Goal: Transaction & Acquisition: Purchase product/service

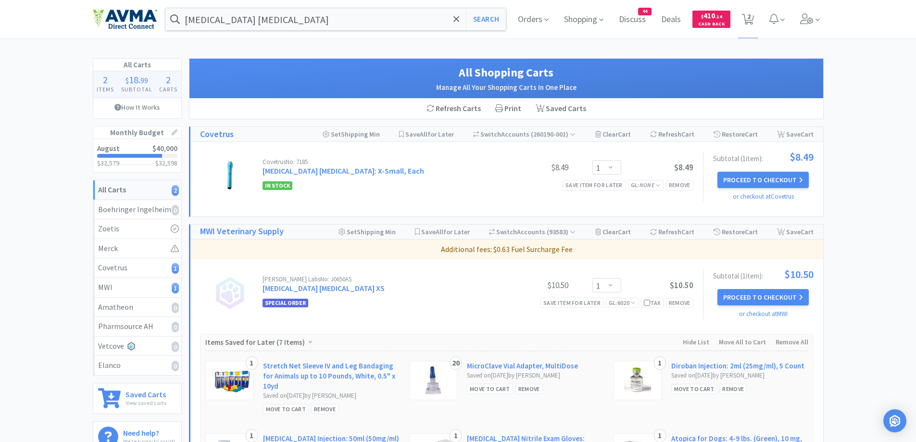
select select "1"
drag, startPoint x: 0, startPoint y: 0, endPoint x: 391, endPoint y: 20, distance: 391.4
click at [391, 20] on input "[MEDICAL_DATA] [MEDICAL_DATA]" at bounding box center [335, 19] width 341 height 22
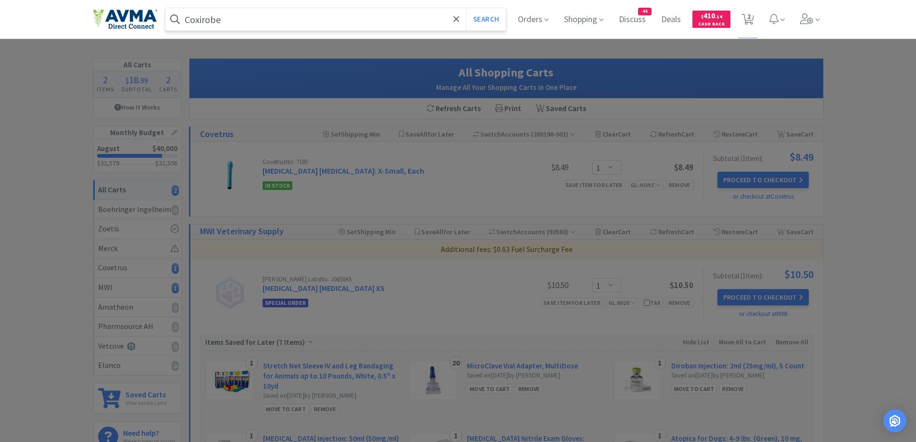
type input "Coxirobe"
click at [466, 8] on button "Search" at bounding box center [486, 19] width 40 height 22
select select "1"
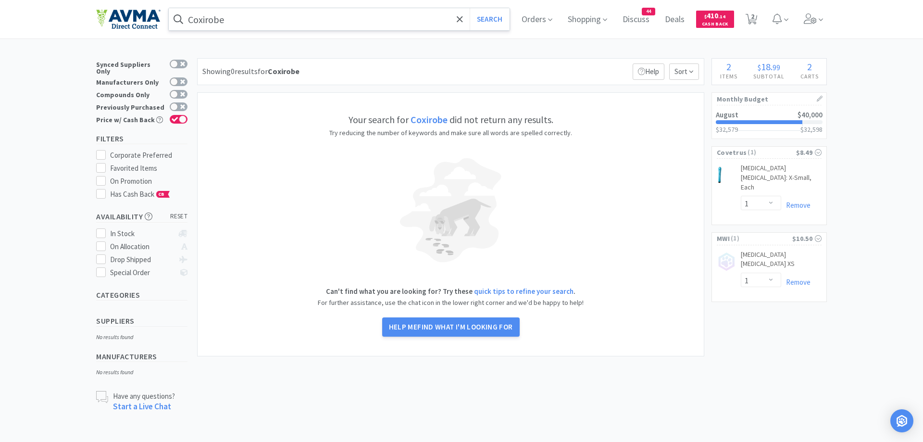
click at [187, 20] on span at bounding box center [178, 19] width 19 height 15
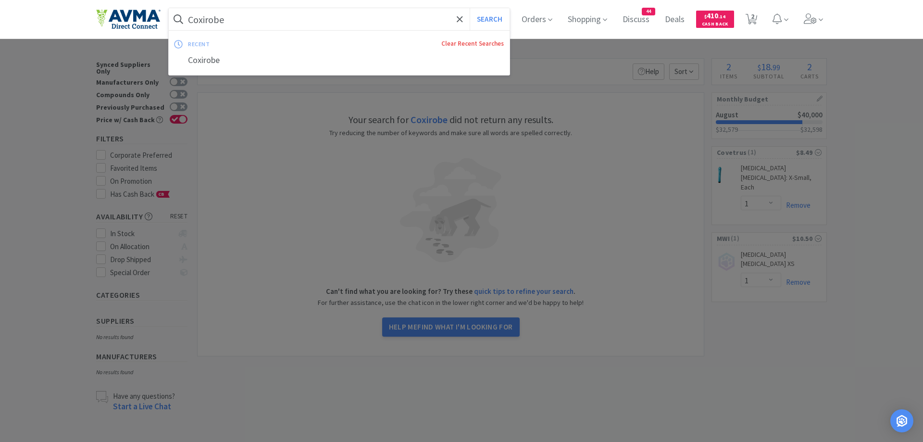
click at [486, 47] on link "Clear Recent Searches" at bounding box center [472, 43] width 62 height 8
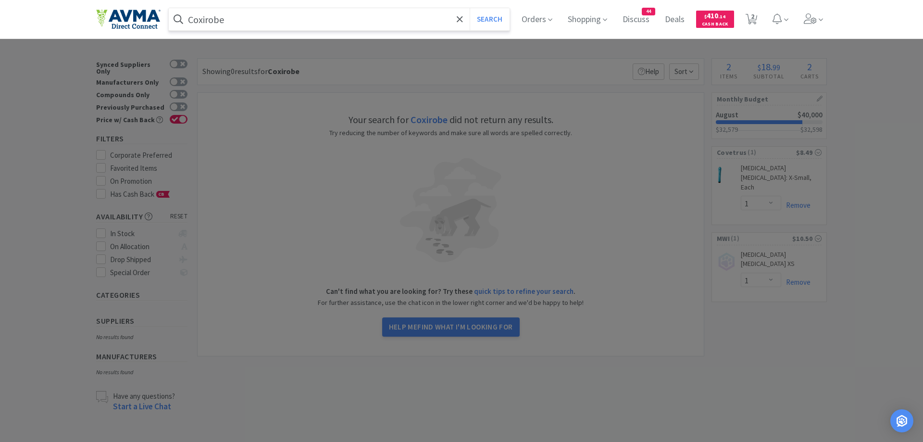
click at [196, 22] on input "Coxirobe" at bounding box center [339, 19] width 341 height 22
type input "Doxirobe"
click at [470, 8] on button "Search" at bounding box center [490, 19] width 40 height 22
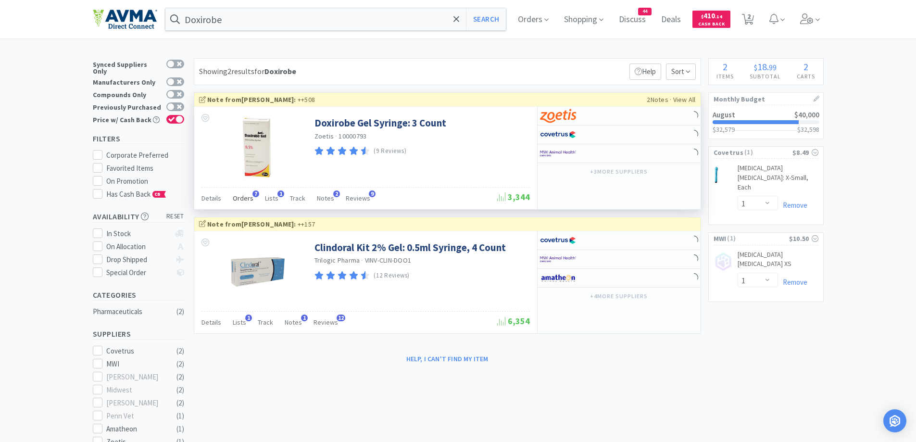
click at [241, 205] on div "Orders 7" at bounding box center [243, 199] width 21 height 18
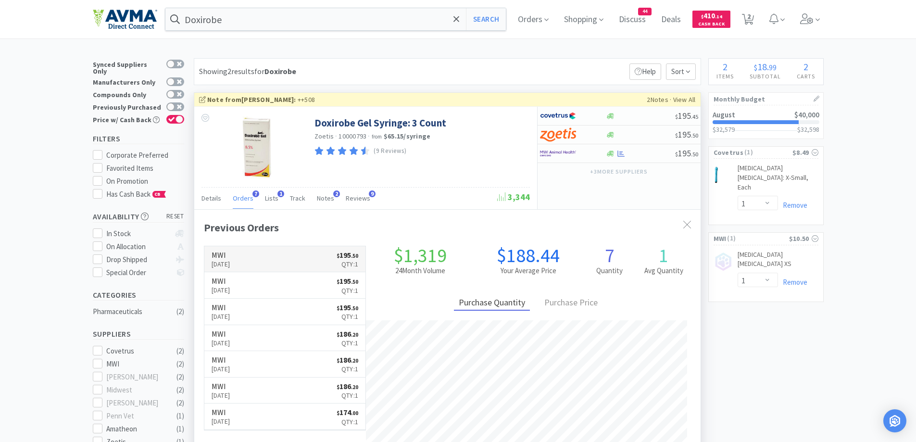
scroll to position [249, 506]
click at [384, 56] on div "Doxirobe Search Orders Shopping Discuss Discuss 44 Deals Deals $ 410 . 14 Cash …" at bounding box center [458, 319] width 916 height 639
click at [578, 44] on div "Doxirobe Search Orders Shopping Discuss Discuss 44 Deals Deals $ 410 . 14 Cash …" at bounding box center [458, 319] width 916 height 639
click at [791, 200] on link "Remove" at bounding box center [792, 204] width 29 height 9
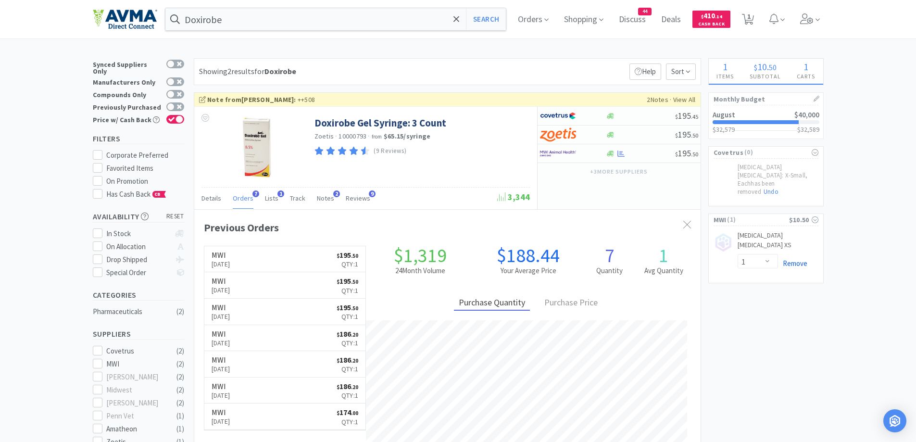
click at [800, 259] on link "Remove" at bounding box center [792, 263] width 29 height 9
click at [460, 15] on icon at bounding box center [456, 19] width 6 height 10
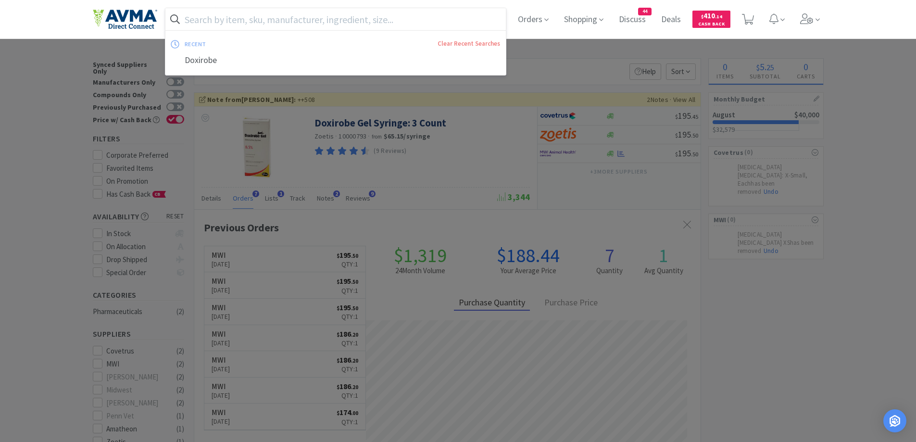
click at [266, 21] on input "text" at bounding box center [335, 19] width 341 height 22
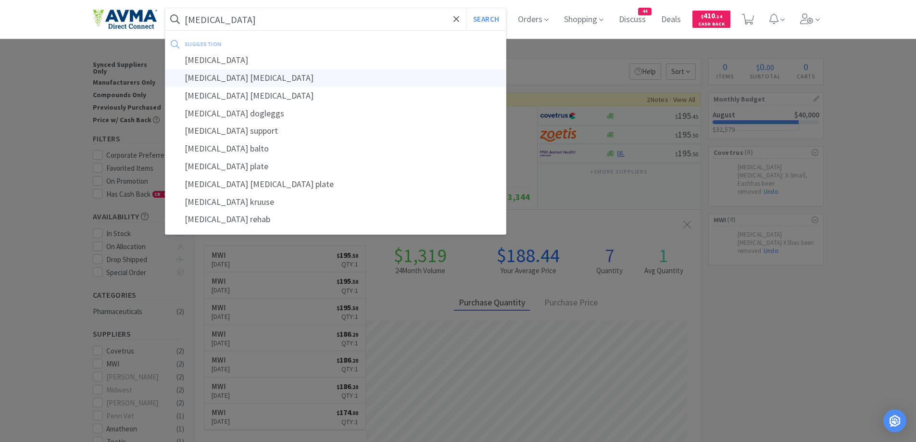
type input "[MEDICAL_DATA] [MEDICAL_DATA]"
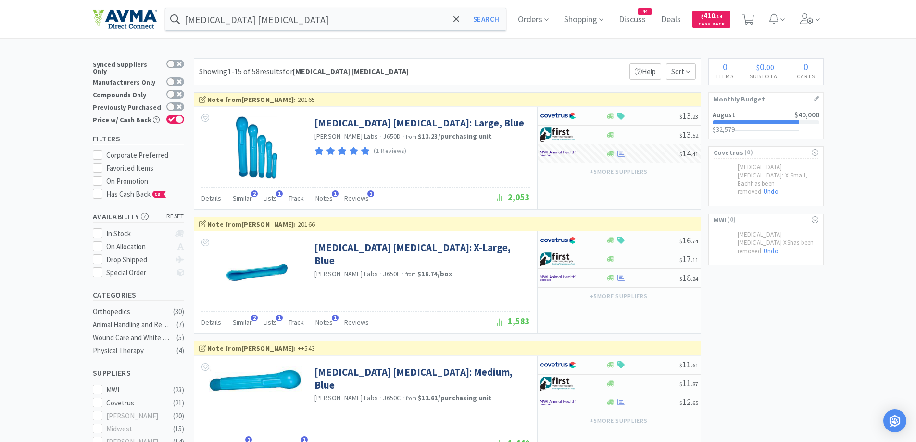
drag, startPoint x: 833, startPoint y: 311, endPoint x: 803, endPoint y: 312, distance: 30.3
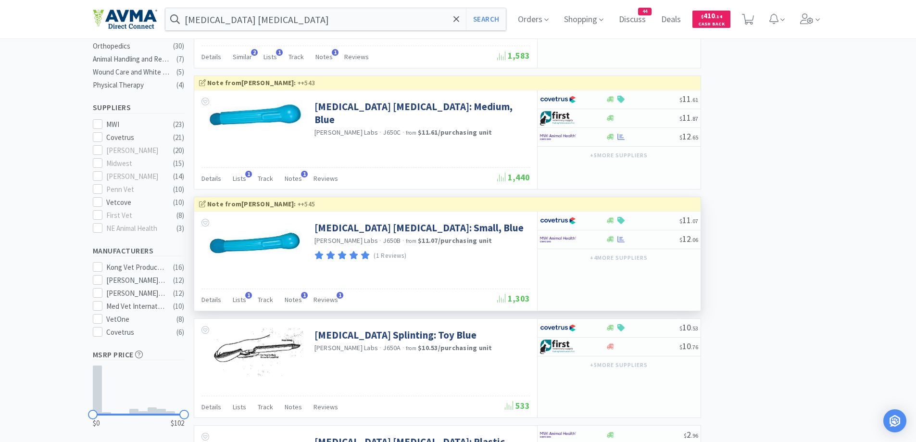
scroll to position [288, 0]
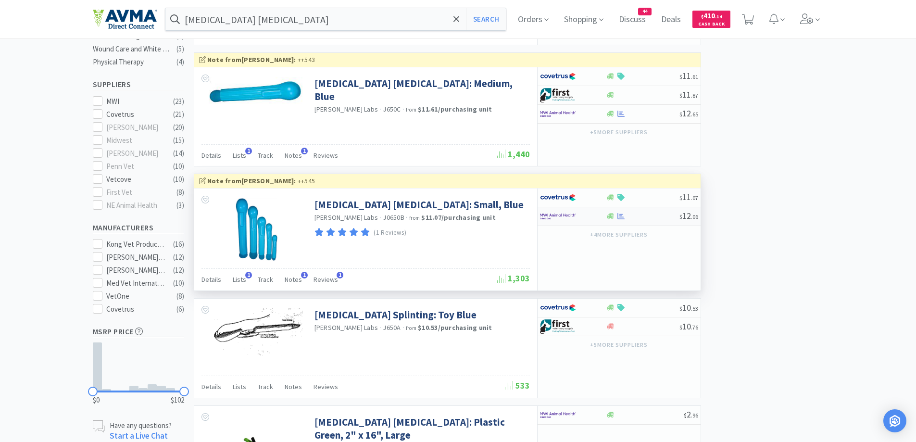
click at [597, 212] on div at bounding box center [573, 216] width 66 height 16
select select "1"
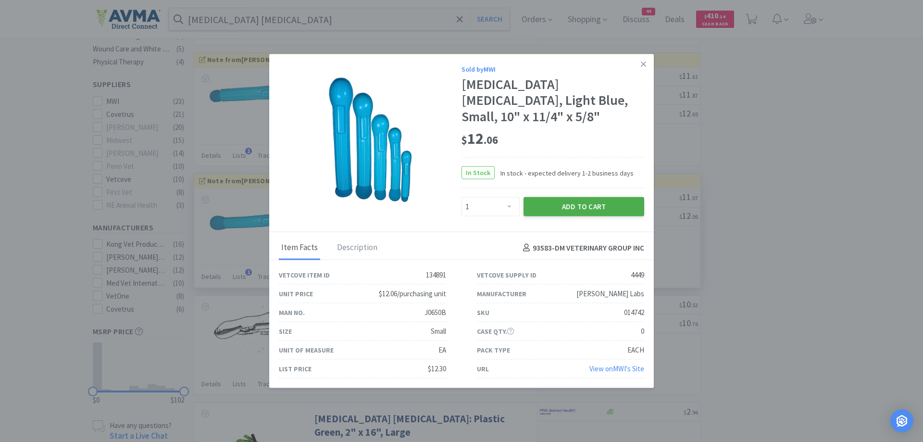
click at [556, 199] on button "Add to Cart" at bounding box center [584, 206] width 121 height 19
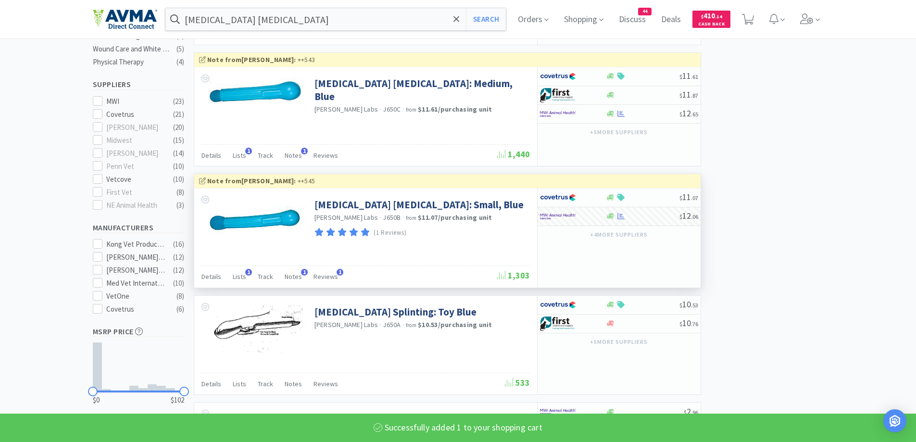
select select "1"
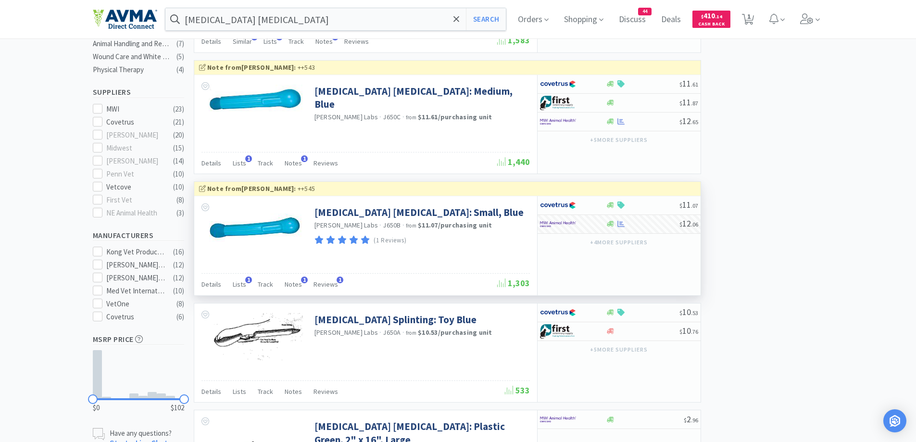
scroll to position [0, 0]
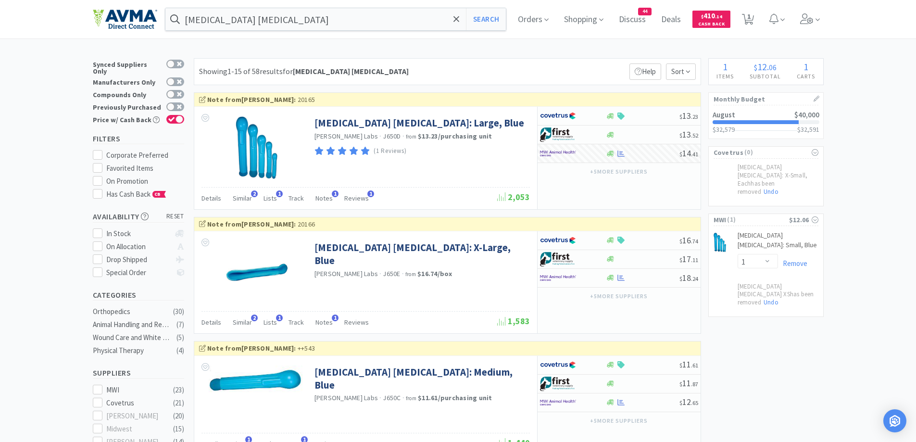
click at [649, 17] on span "Discuss" at bounding box center [632, 19] width 35 height 38
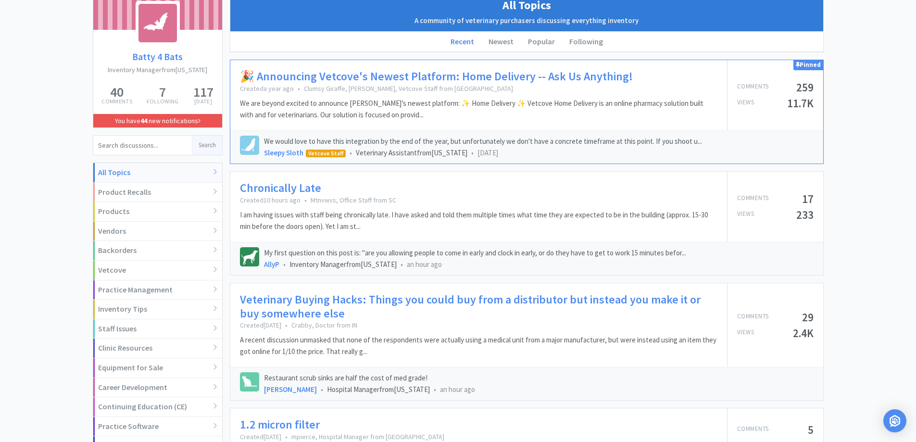
scroll to position [192, 0]
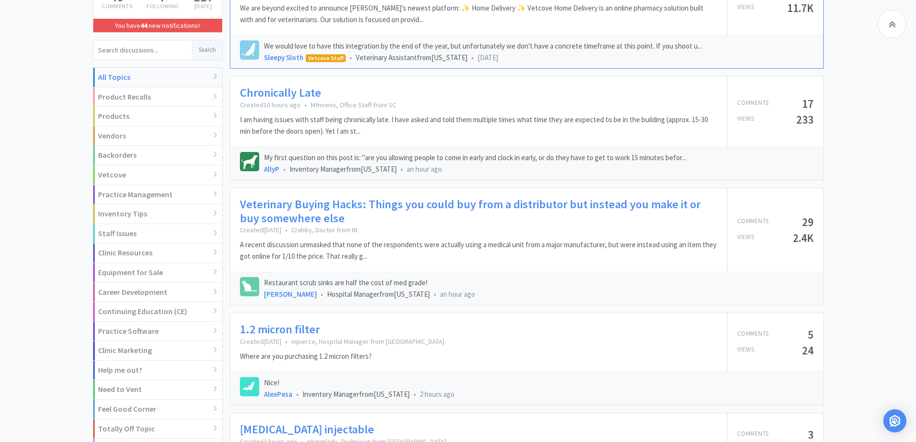
click at [291, 86] on link "Chronically Late" at bounding box center [280, 93] width 81 height 14
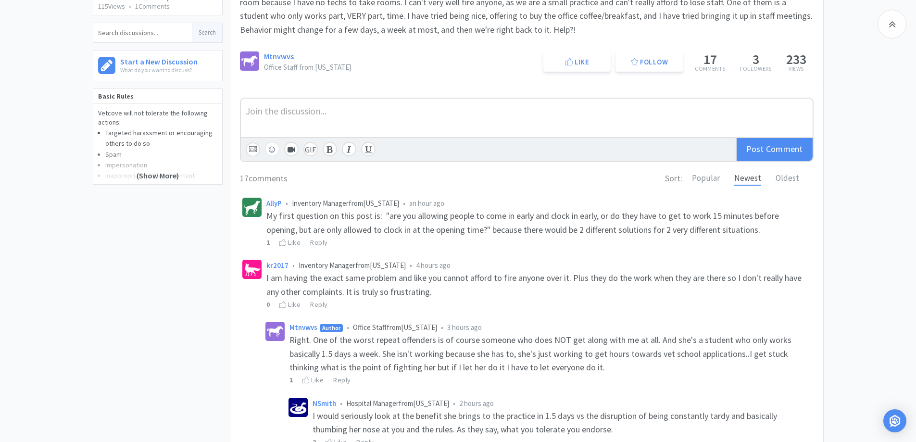
scroll to position [192, 0]
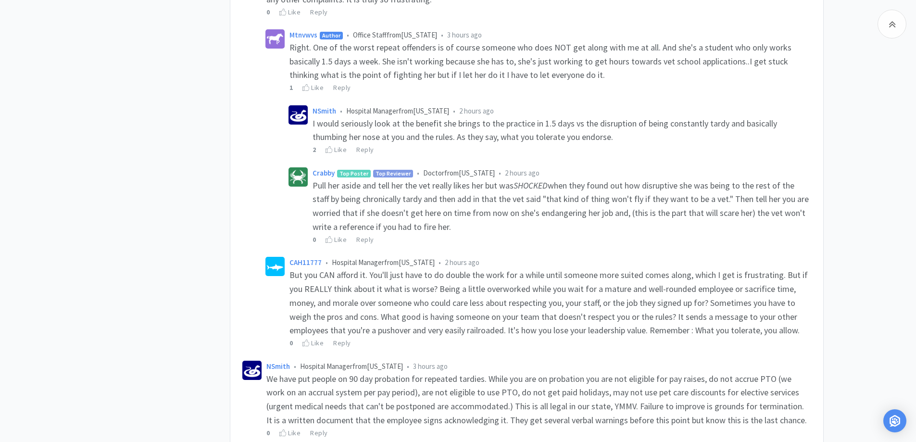
scroll to position [577, 0]
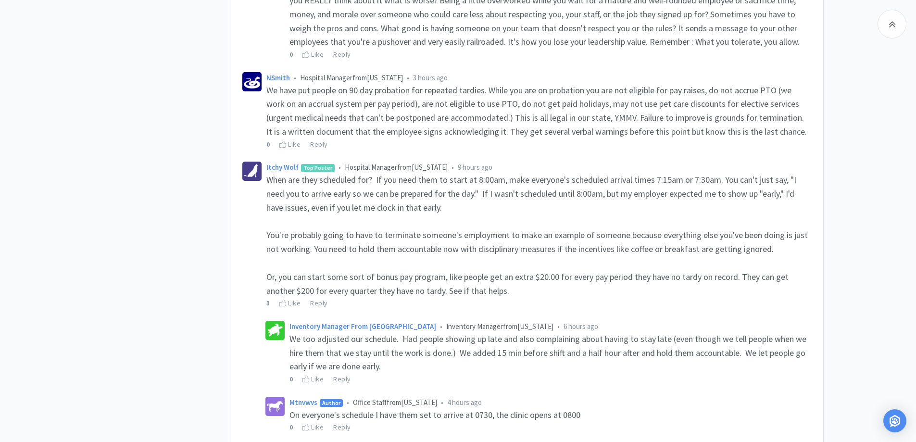
click at [854, 279] on div "Related Threads [US_STATE] - How to work with a chronically ill employee 294 Vi…" at bounding box center [458, 307] width 916 height 1977
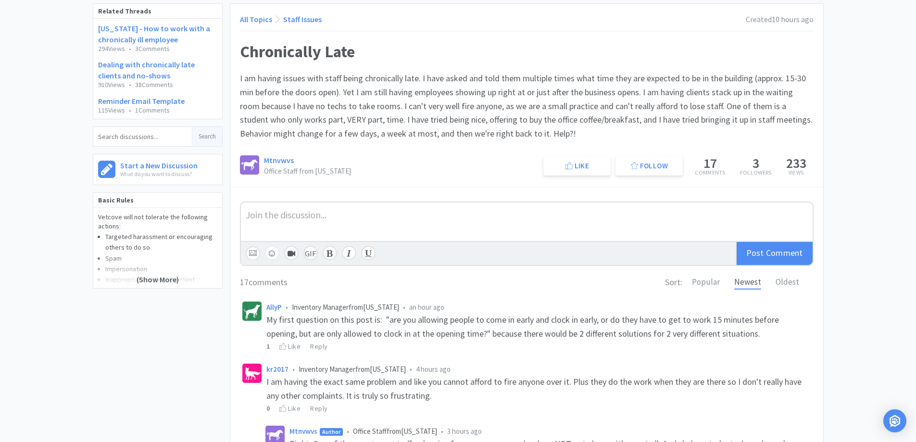
scroll to position [0, 0]
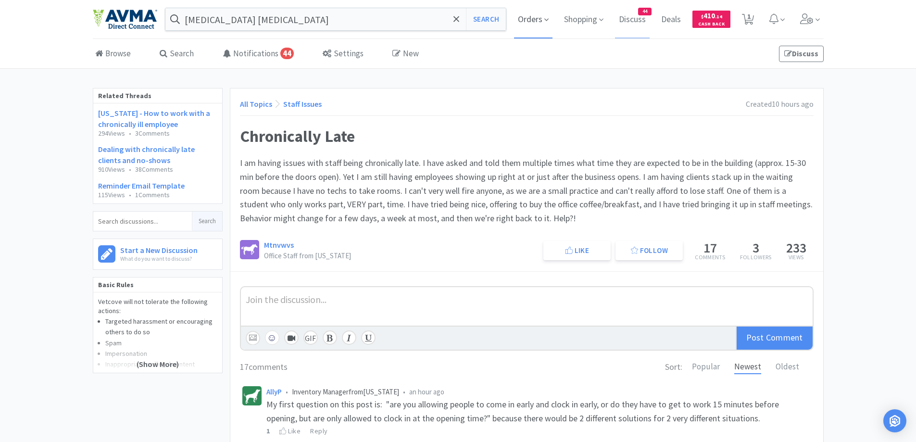
click at [528, 18] on span "Orders" at bounding box center [533, 19] width 38 height 38
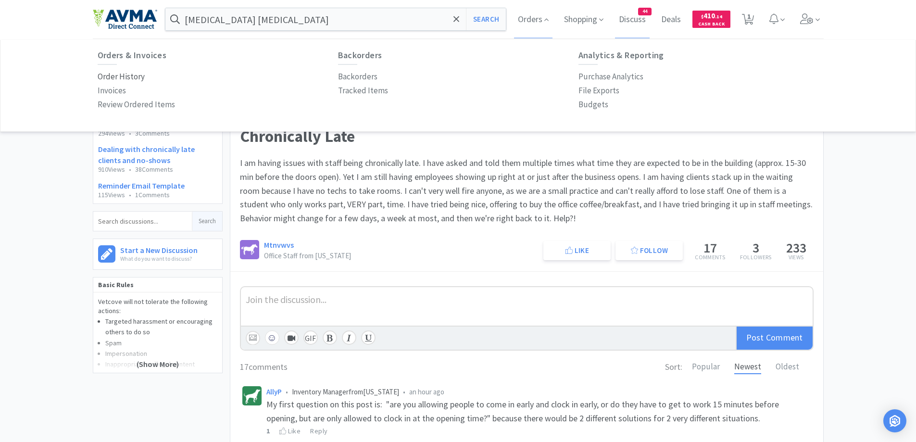
click at [128, 77] on p "Order History" at bounding box center [121, 76] width 47 height 13
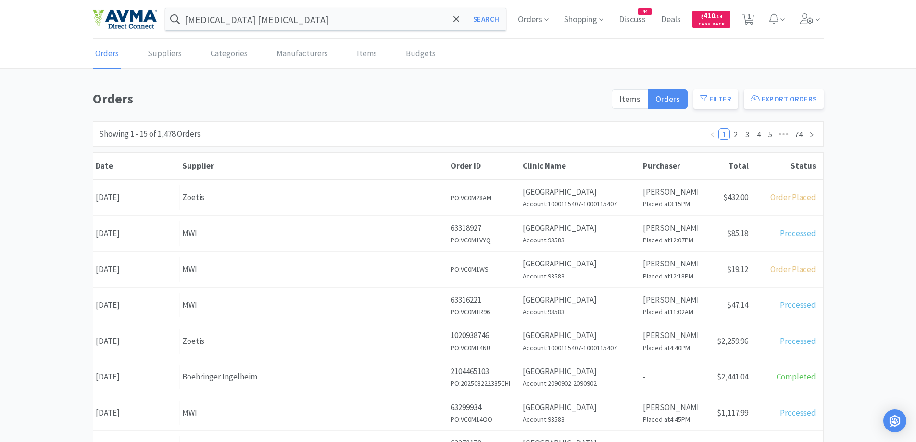
click at [880, 208] on div "Orders Items Orders Filter Export Orders Filters Filter Suppliers All Suppliers…" at bounding box center [458, 419] width 916 height 663
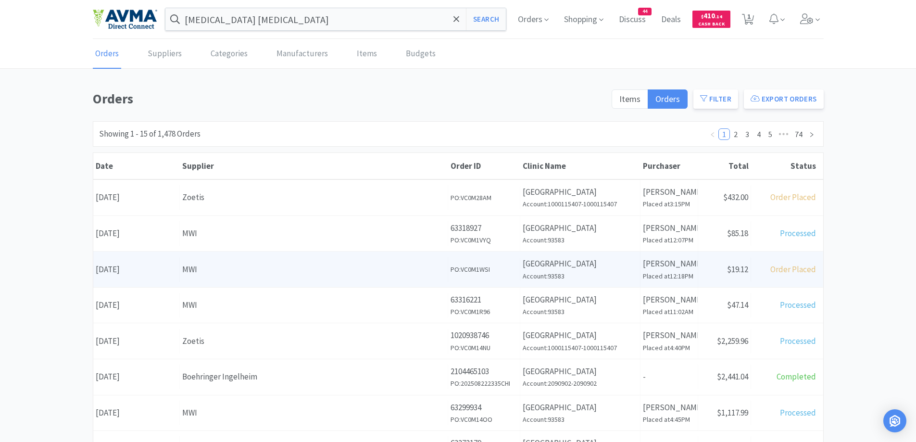
click at [233, 281] on div "Supplier MWI" at bounding box center [314, 269] width 268 height 25
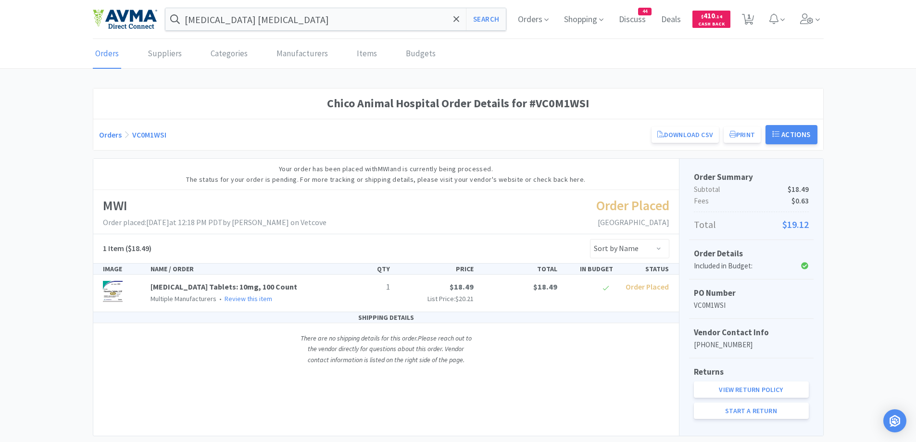
click at [114, 138] on link "Orders" at bounding box center [110, 135] width 23 height 10
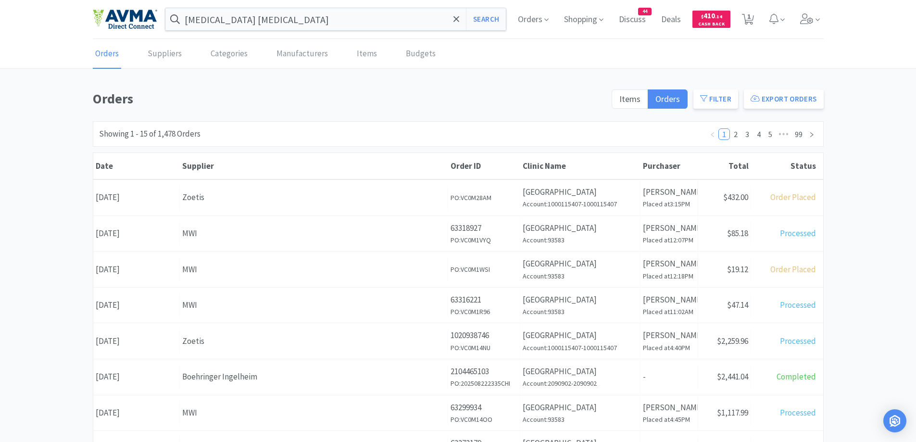
click at [257, 245] on div "Supplier MWI" at bounding box center [314, 233] width 268 height 25
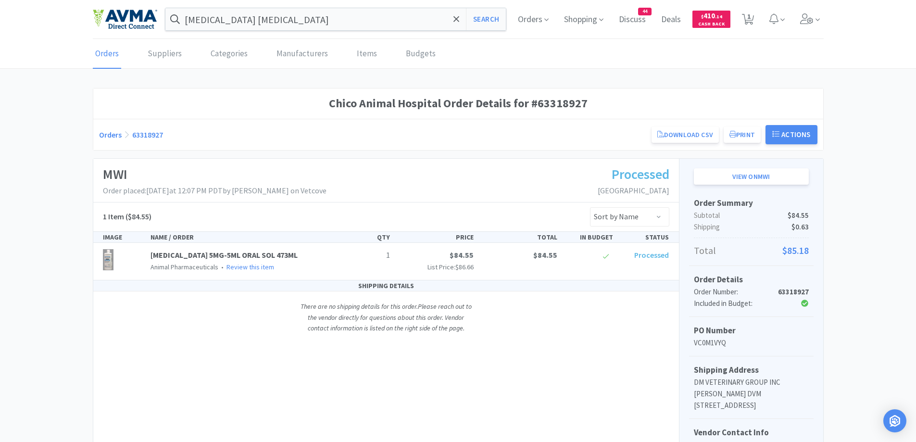
click at [354, 116] on div "Chico Animal Hospital Order Details for #63318927" at bounding box center [458, 103] width 730 height 30
drag, startPoint x: 453, startPoint y: 255, endPoint x: 478, endPoint y: 256, distance: 24.5
click at [478, 256] on div "1 $84.55 List Price: $86.66 $84.55 Processed" at bounding box center [505, 260] width 335 height 23
click at [508, 308] on div "SHIPPING DETAILS There are no shipping details for this order. Please reach out…" at bounding box center [386, 311] width 586 height 63
click at [100, 138] on link "Orders" at bounding box center [110, 135] width 23 height 10
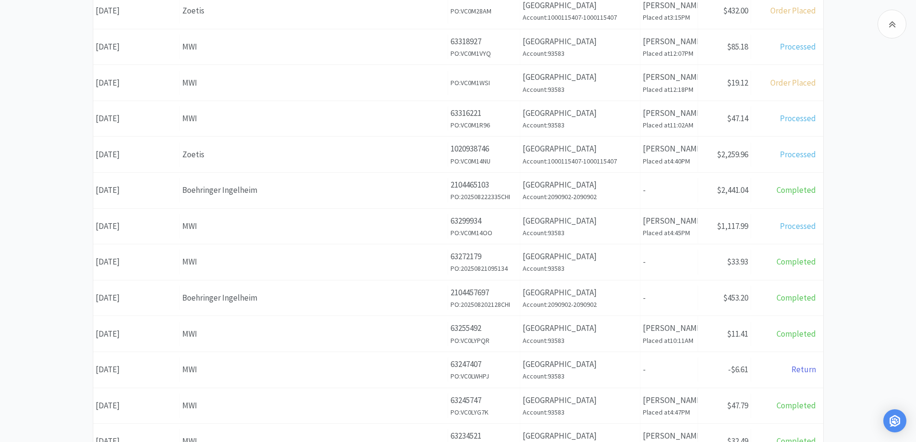
scroll to position [192, 0]
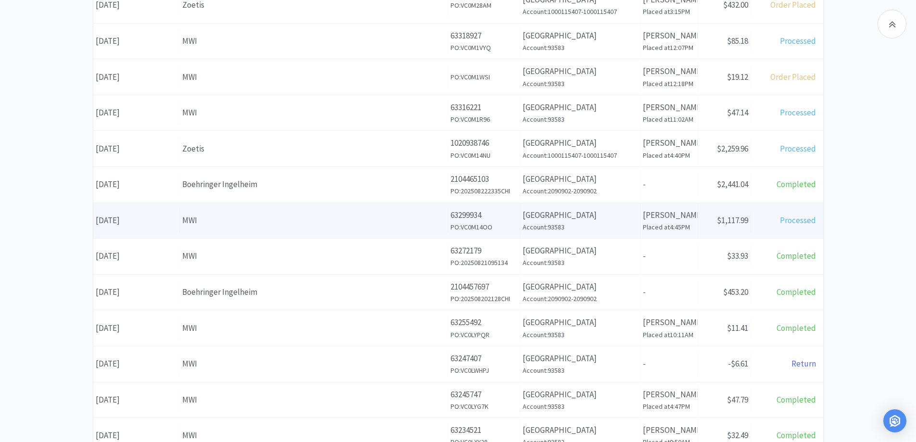
click at [266, 213] on div "Supplier MWI" at bounding box center [314, 220] width 268 height 25
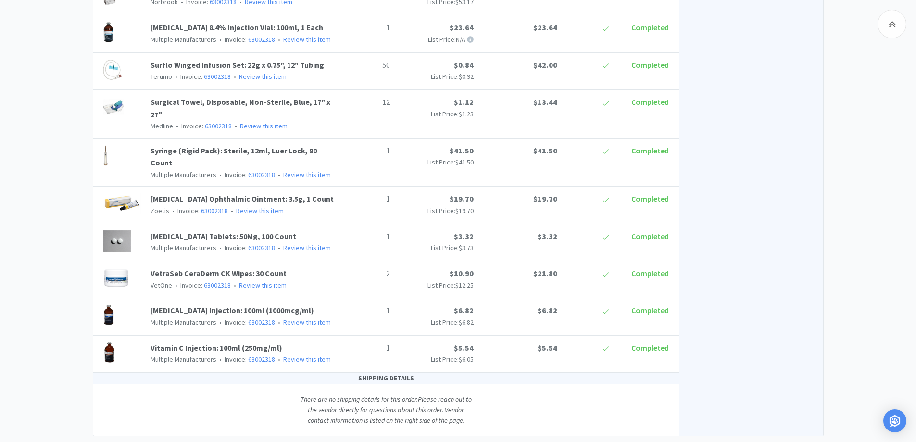
scroll to position [1260, 0]
click at [189, 376] on div "SHIPPING DETAILS There are no shipping details for this order. Please reach out…" at bounding box center [386, 403] width 586 height 63
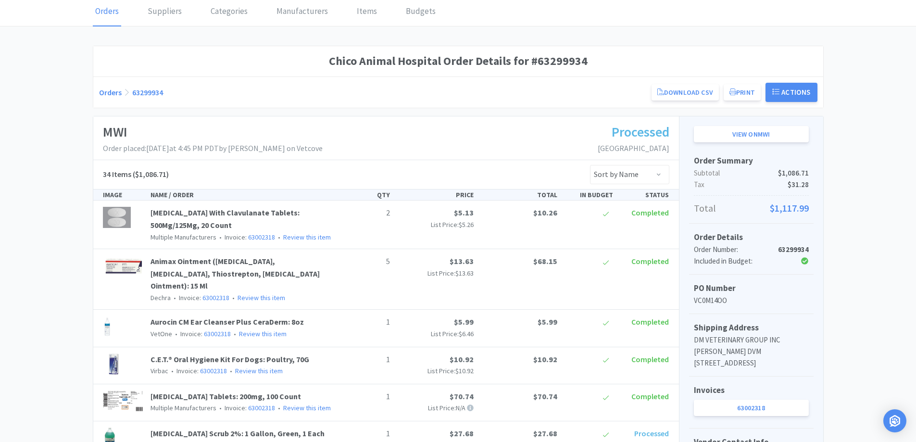
scroll to position [0, 0]
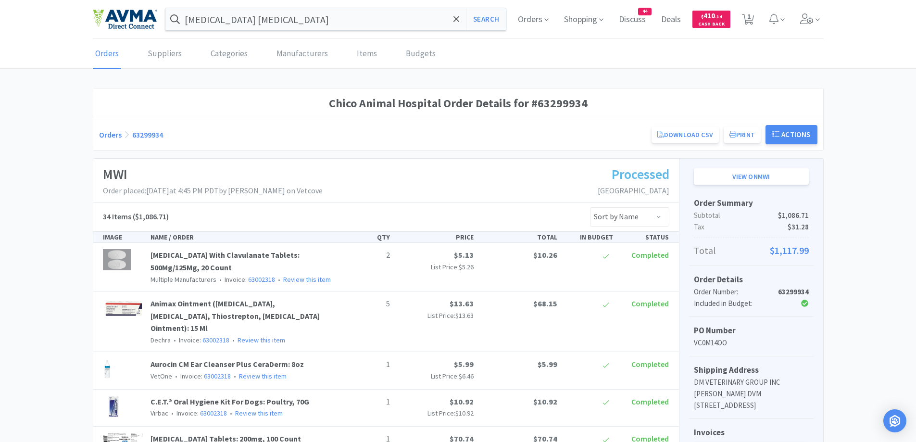
click at [134, 13] on img at bounding box center [125, 19] width 64 height 20
